Goal: Task Accomplishment & Management: Use online tool/utility

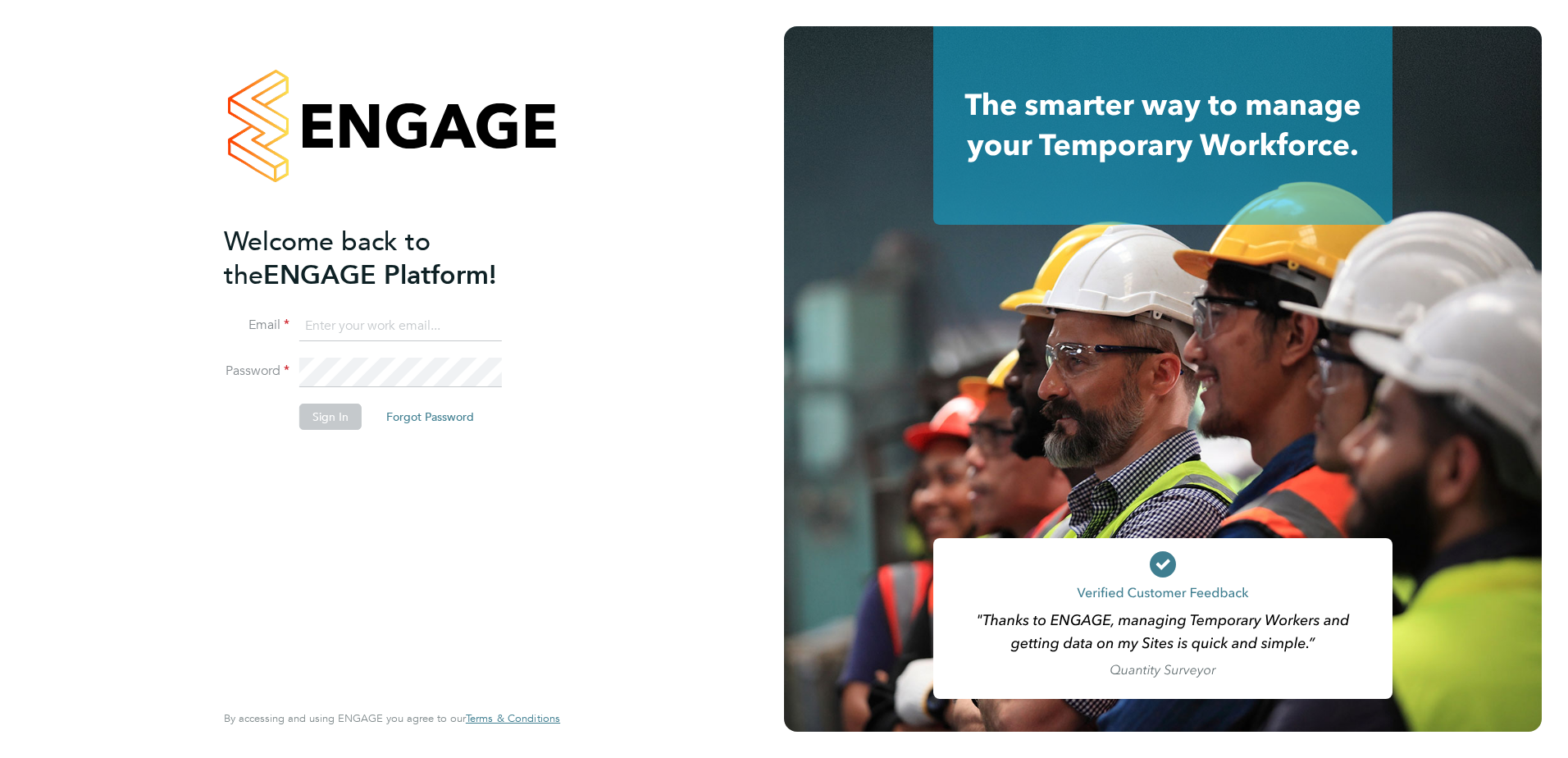
type input "nathan.lunn@vistry.co.uk"
click at [318, 423] on button "Sign In" at bounding box center [331, 416] width 62 height 26
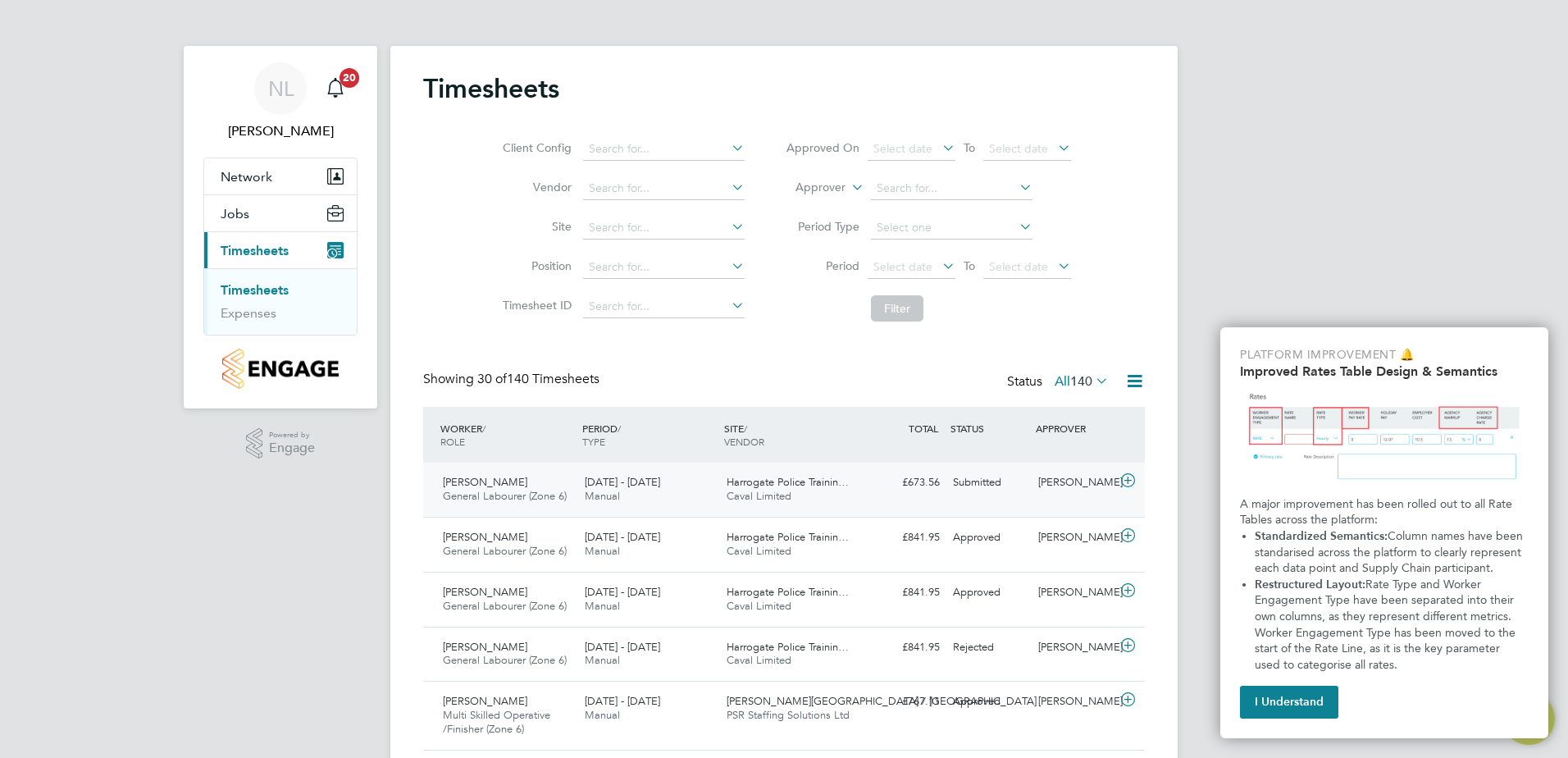
click at [1127, 480] on icon at bounding box center [1129, 480] width 21 height 13
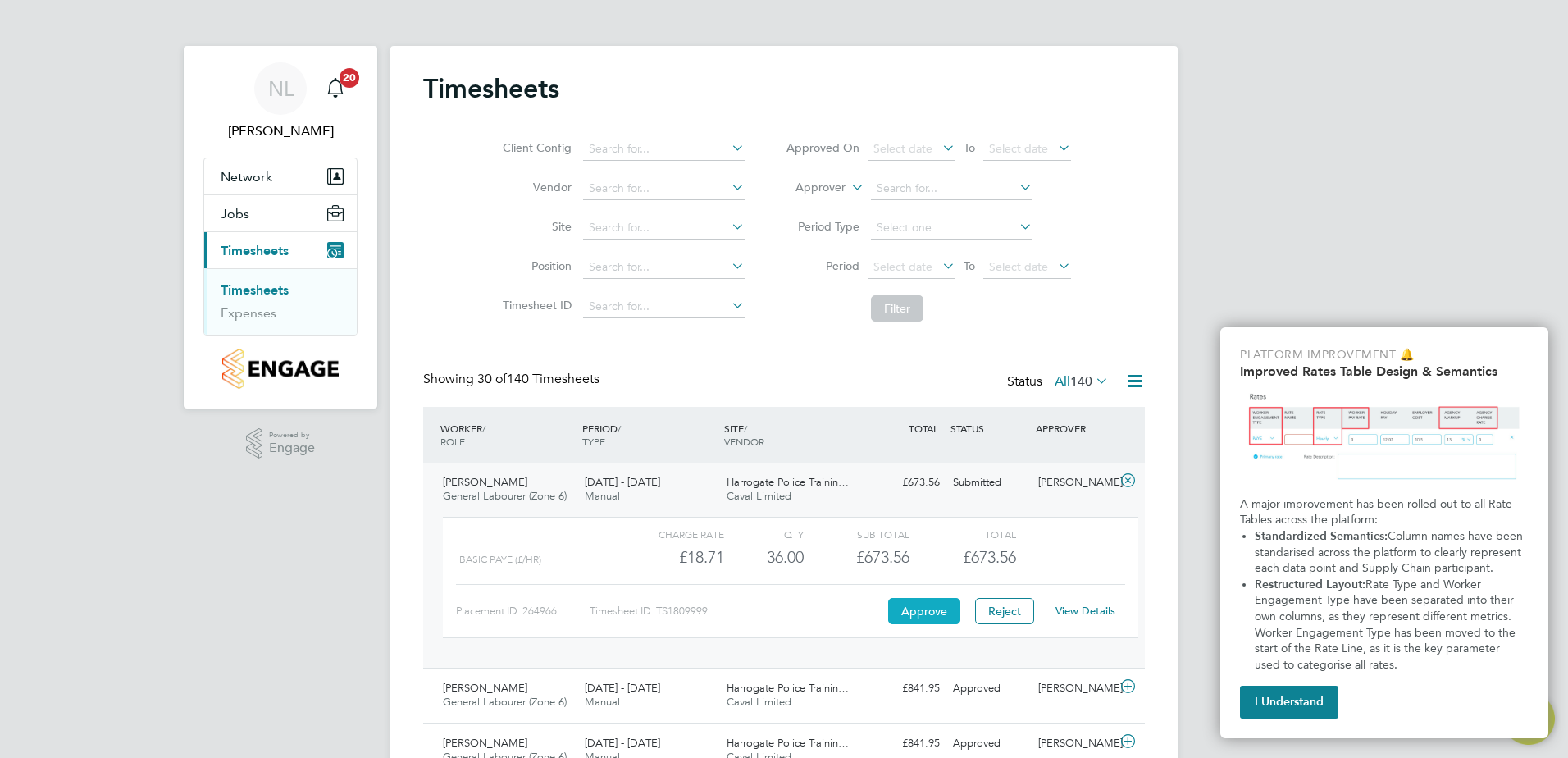
click at [916, 613] on button "Approve" at bounding box center [925, 611] width 73 height 26
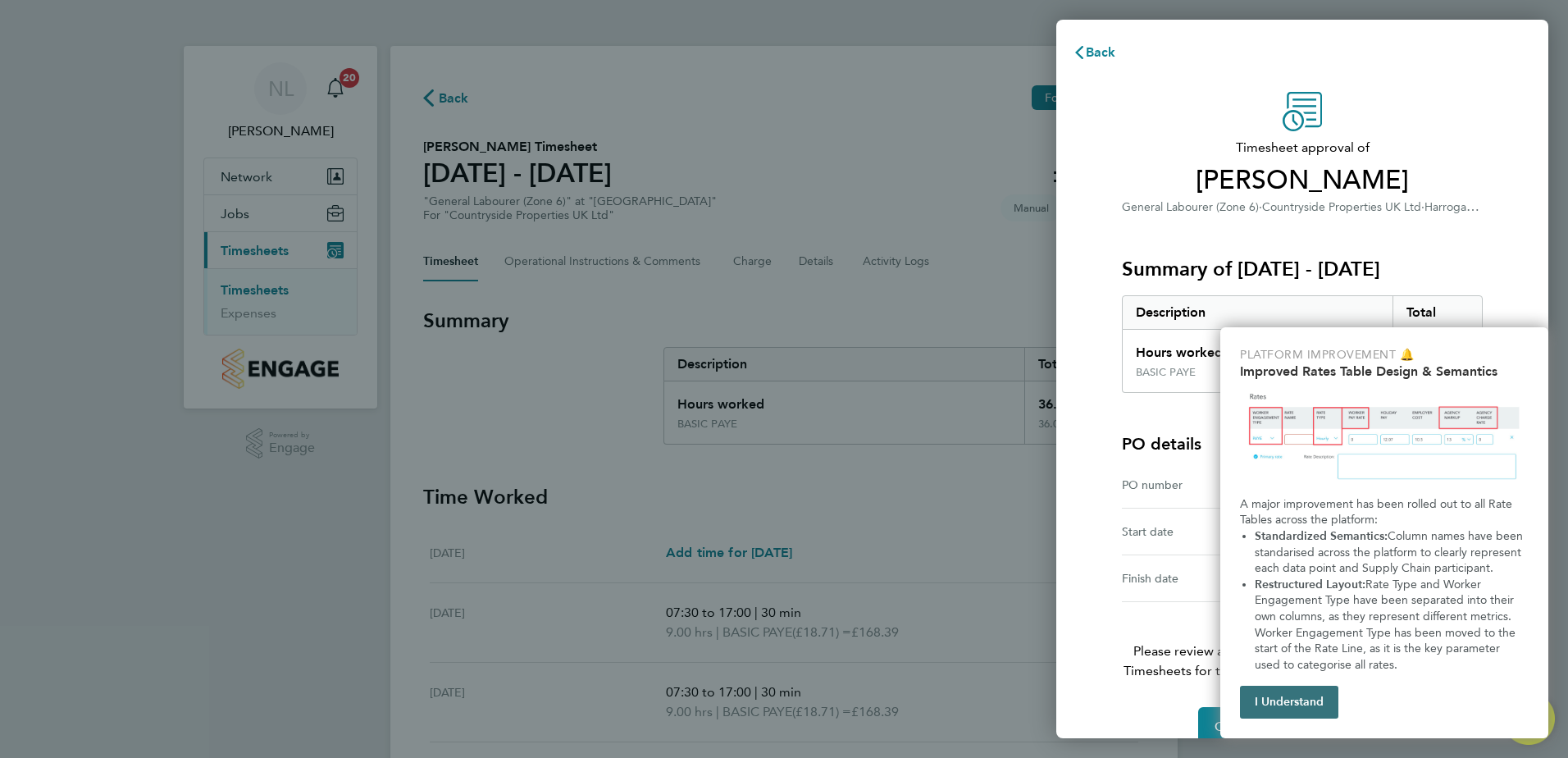
click at [1281, 695] on button "I Understand" at bounding box center [1289, 702] width 98 height 33
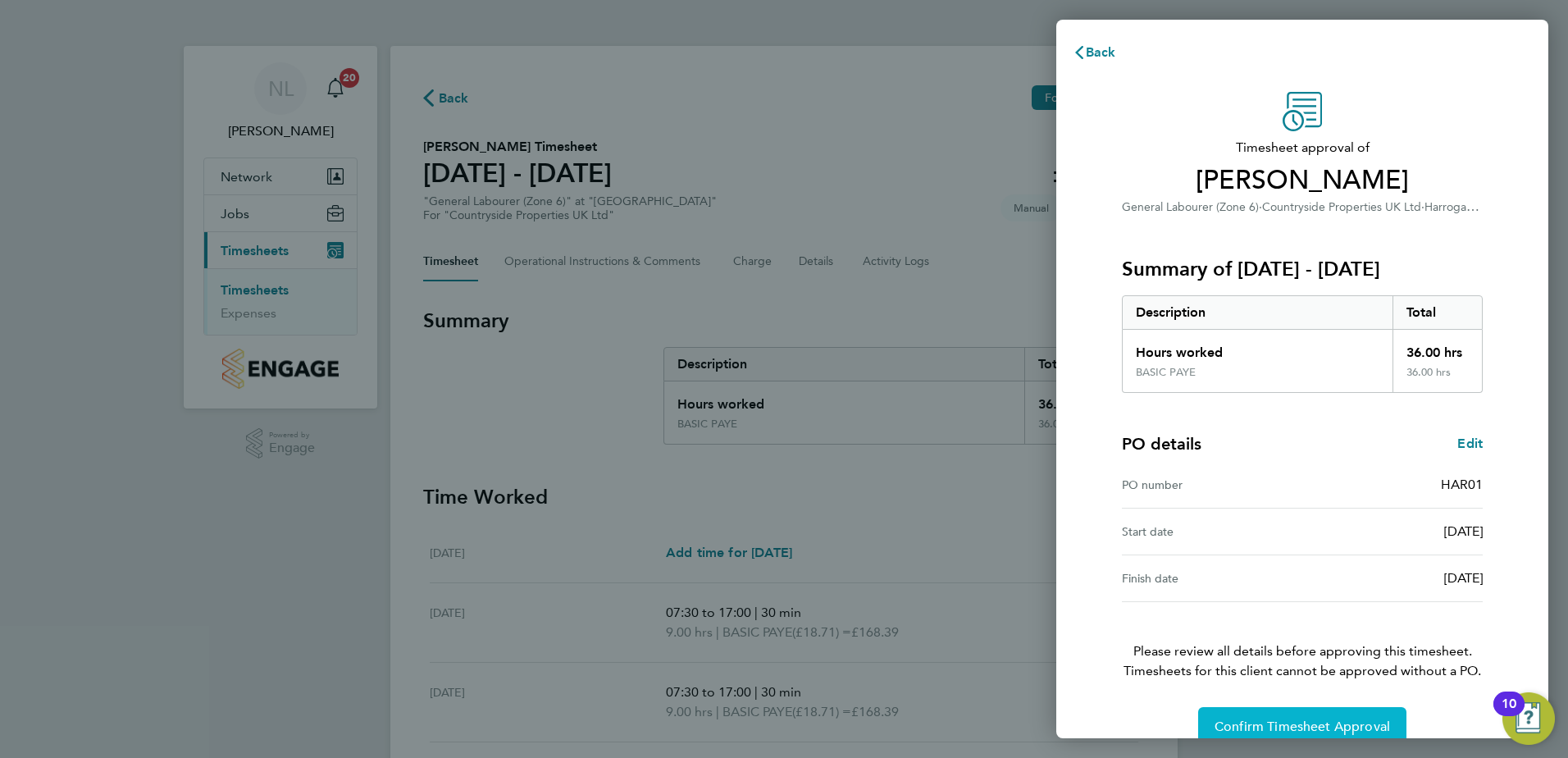
click at [1277, 716] on button "Confirm Timesheet Approval" at bounding box center [1302, 727] width 208 height 40
